Goal: Task Accomplishment & Management: Use online tool/utility

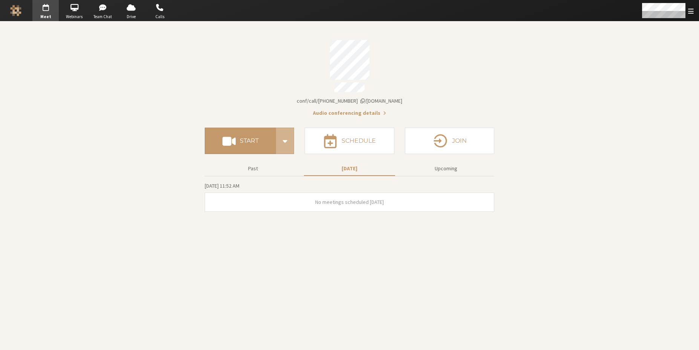
click at [189, 139] on section "Meeting link iotum.callbridge.rocks/conf/call/6850878 Audio conferencing detail…" at bounding box center [349, 186] width 699 height 328
click at [241, 138] on h4 "Start" at bounding box center [249, 141] width 19 height 6
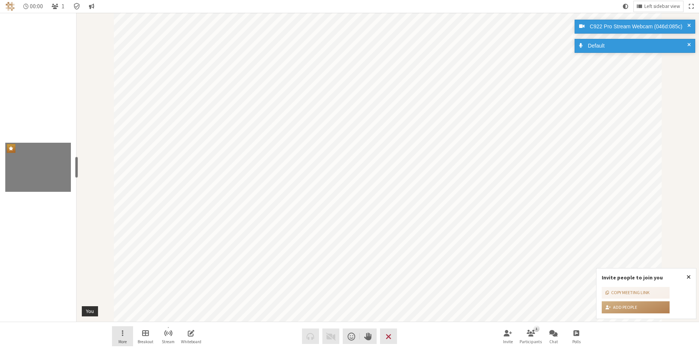
click at [123, 334] on span "Open menu" at bounding box center [123, 332] width 2 height 9
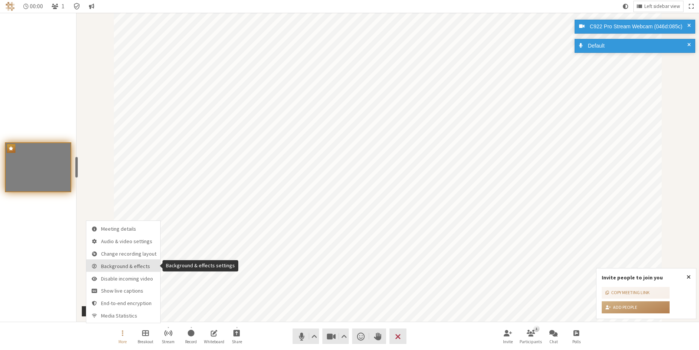
click at [134, 269] on button "Background & effects" at bounding box center [123, 265] width 74 height 12
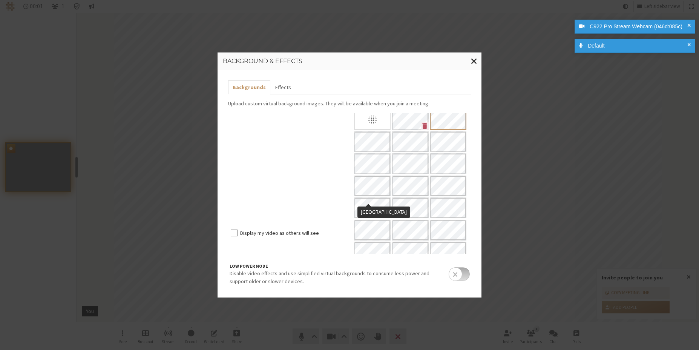
scroll to position [57, 0]
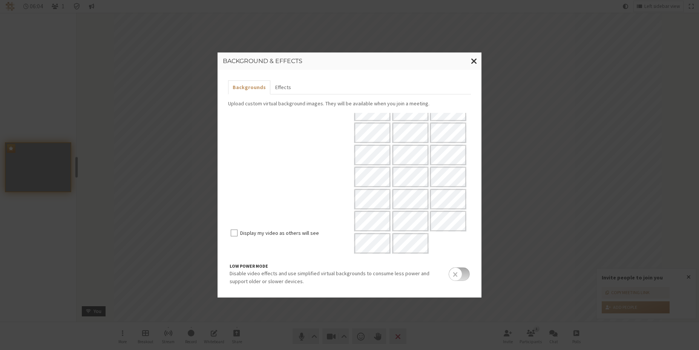
click at [459, 274] on input "checkbox" at bounding box center [459, 274] width 21 height 14
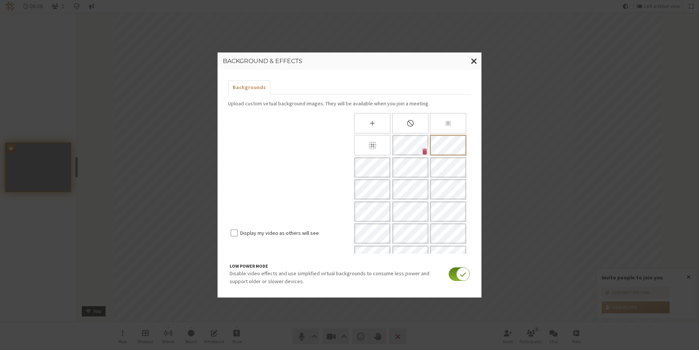
click at [459, 274] on input "checkbox" at bounding box center [459, 274] width 21 height 14
click at [473, 64] on span "Close modal" at bounding box center [474, 60] width 6 height 9
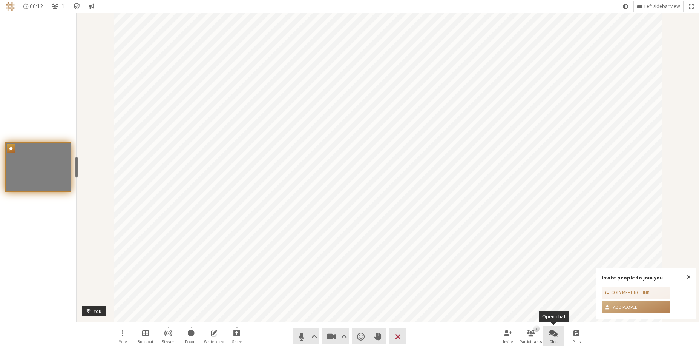
click at [548, 338] on button "Chat" at bounding box center [553, 336] width 21 height 20
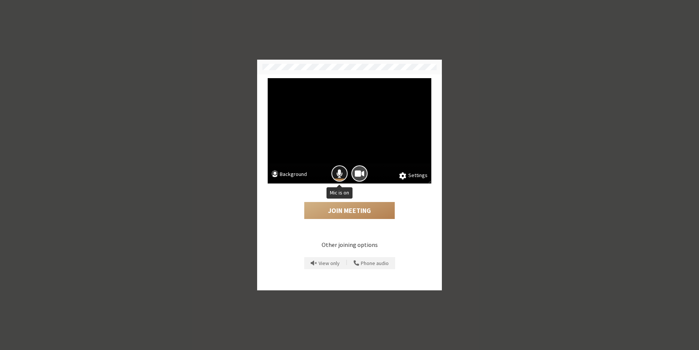
click at [346, 175] on button "Mic is on" at bounding box center [340, 173] width 16 height 16
click at [355, 175] on span "Camera is on" at bounding box center [359, 173] width 9 height 10
click at [344, 204] on button "Join Meeting" at bounding box center [349, 210] width 91 height 17
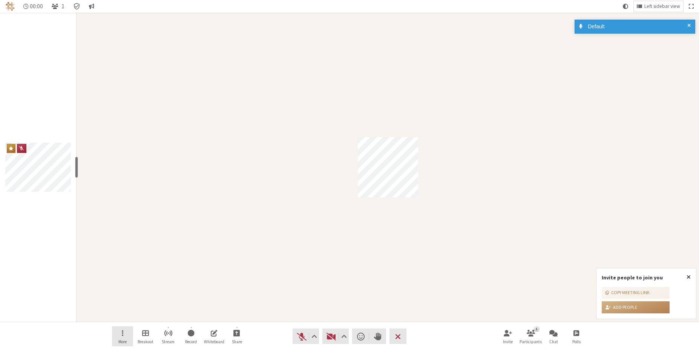
click at [127, 334] on button "More" at bounding box center [122, 336] width 21 height 20
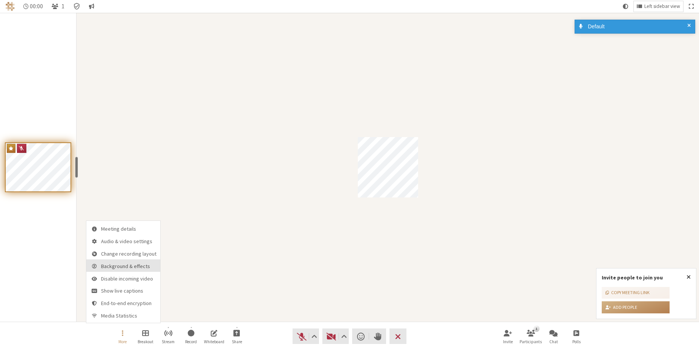
click at [133, 270] on button "Background & effects" at bounding box center [123, 265] width 74 height 12
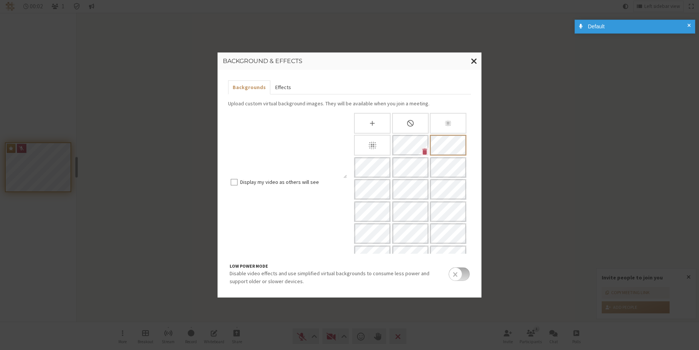
click at [286, 91] on button "Effects" at bounding box center [282, 87] width 25 height 14
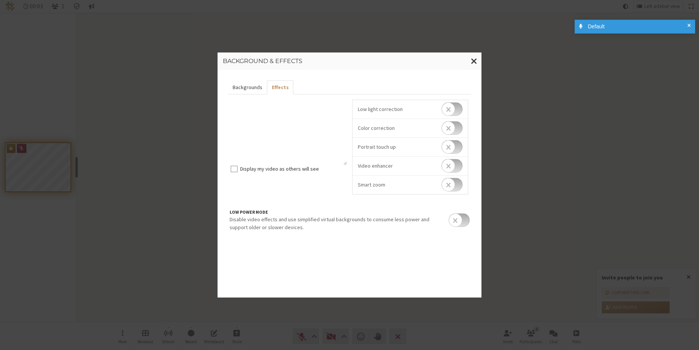
click at [257, 88] on button "Backgrounds" at bounding box center [247, 87] width 39 height 14
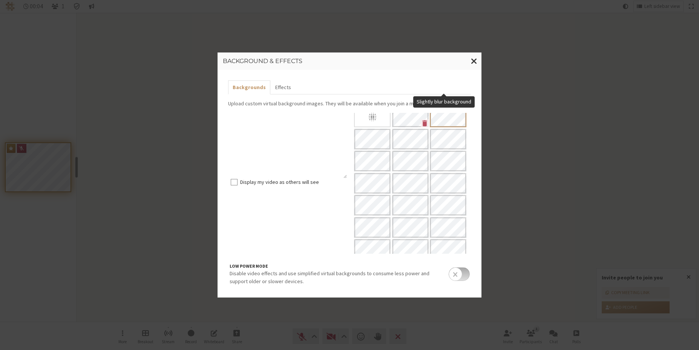
scroll to position [57, 0]
click at [469, 67] on button "Close modal" at bounding box center [474, 60] width 15 height 17
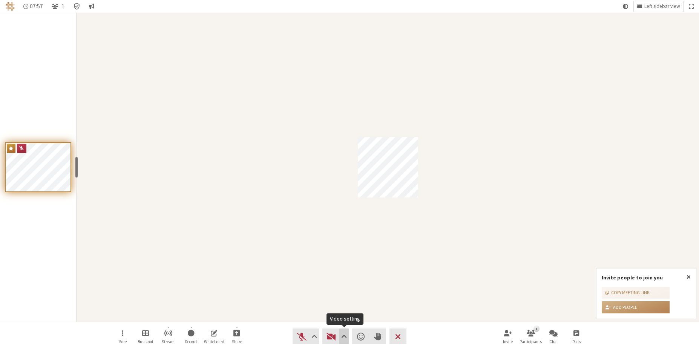
click at [345, 339] on span "Video setting" at bounding box center [344, 336] width 6 height 11
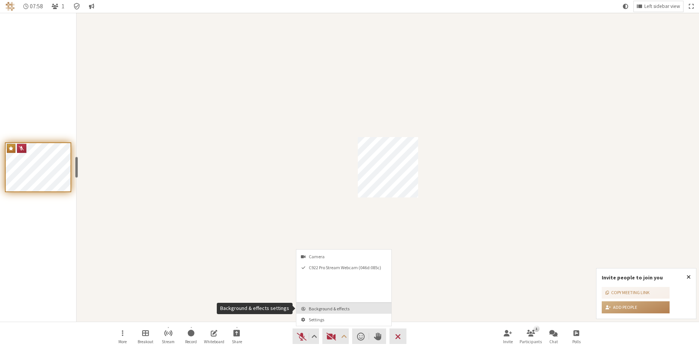
click at [345, 312] on button "Background & effects" at bounding box center [344, 308] width 95 height 11
